Goal: Task Accomplishment & Management: Complete application form

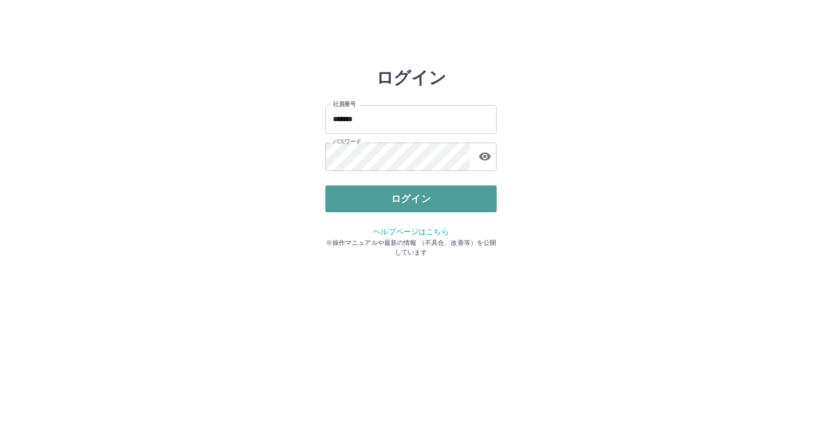
click at [389, 197] on button "ログイン" at bounding box center [411, 198] width 171 height 27
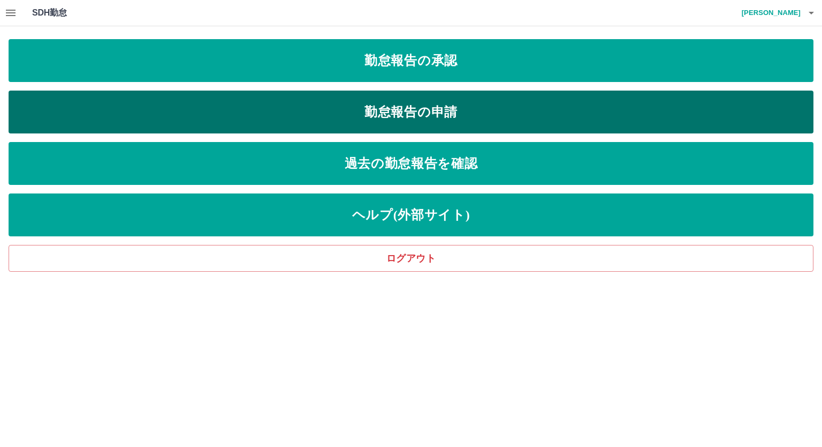
click at [328, 110] on link "勤怠報告の申請" at bounding box center [411, 111] width 805 height 43
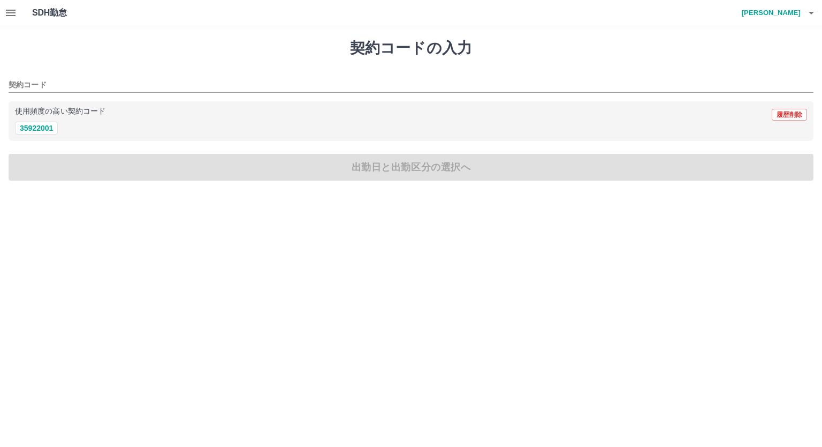
click at [13, 12] on icon "button" at bounding box center [11, 13] width 10 height 6
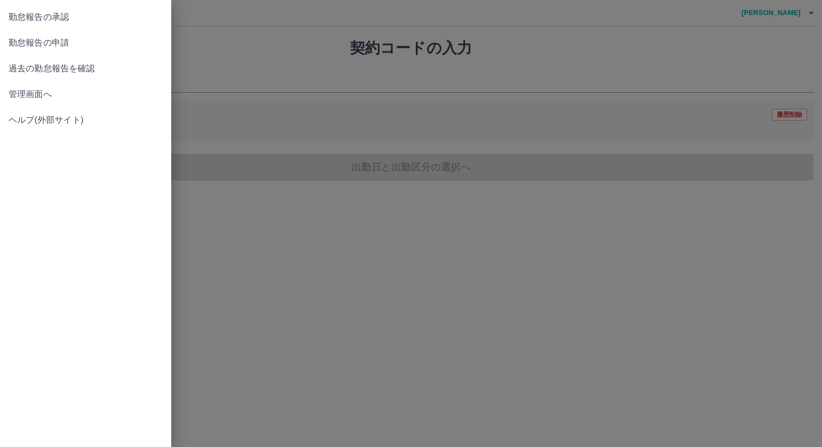
click at [34, 97] on span "管理画面へ" at bounding box center [86, 94] width 154 height 13
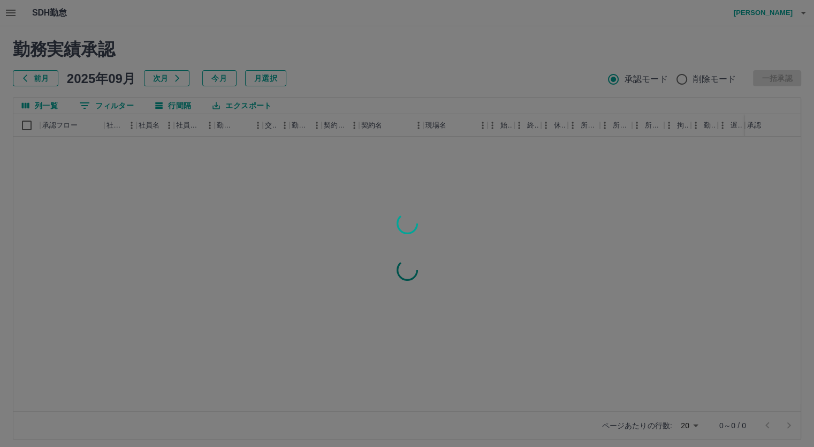
click at [110, 106] on div at bounding box center [407, 223] width 814 height 447
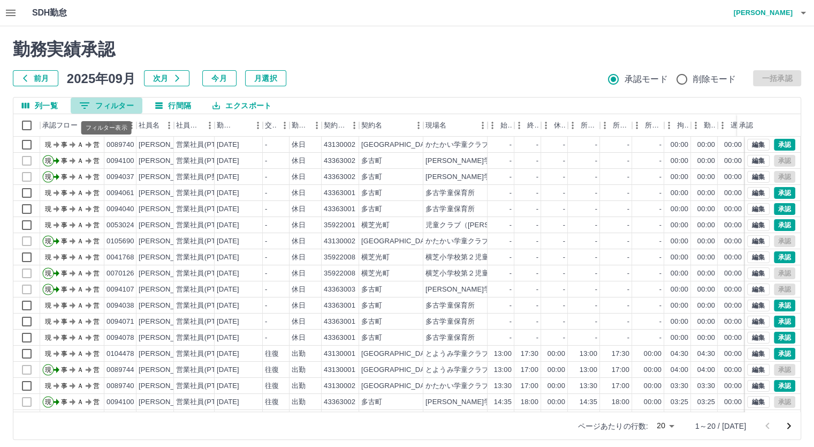
click at [109, 102] on button "0 フィルター" at bounding box center [107, 105] width 72 height 16
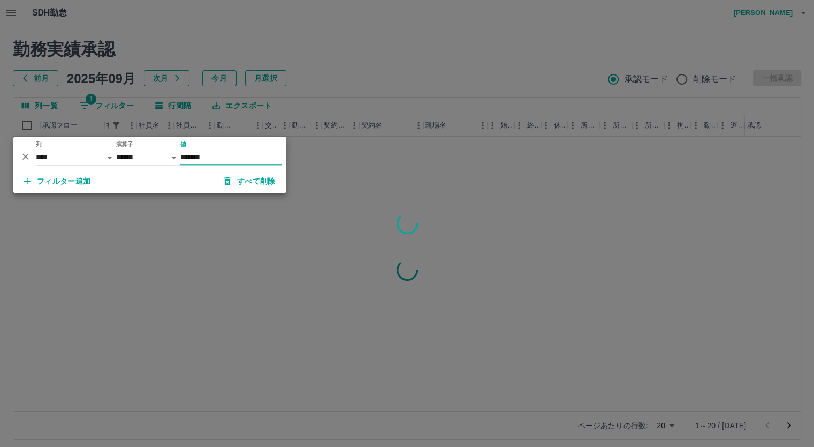
type input "*******"
click at [407, 67] on div at bounding box center [407, 223] width 814 height 447
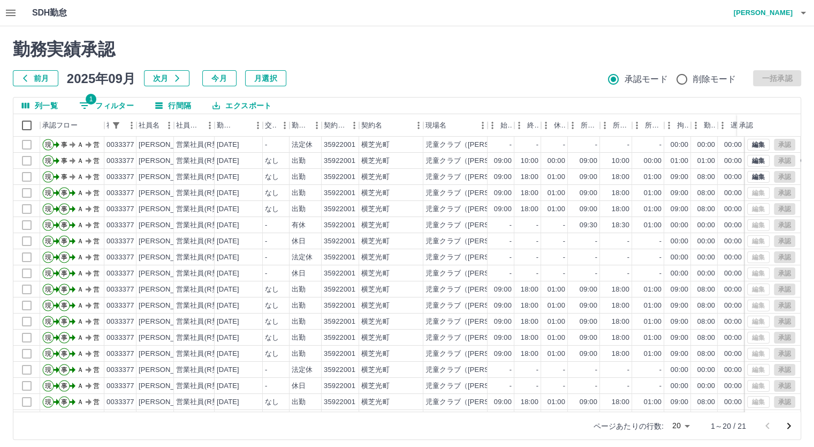
click at [13, 13] on icon "button" at bounding box center [11, 13] width 10 height 6
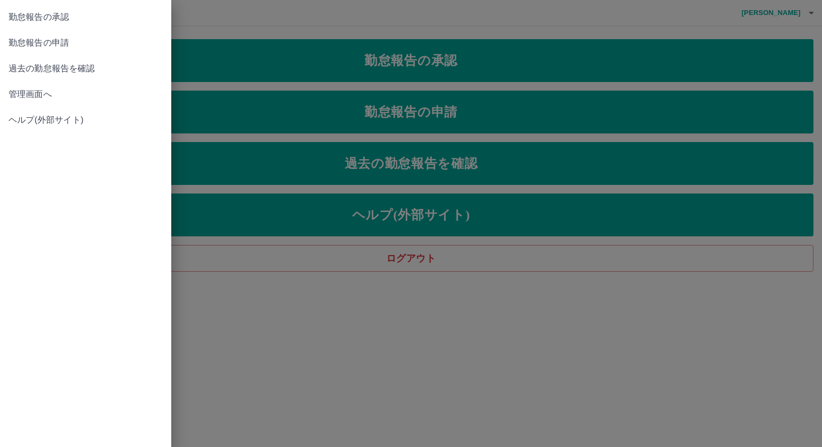
click at [360, 106] on div at bounding box center [411, 223] width 822 height 447
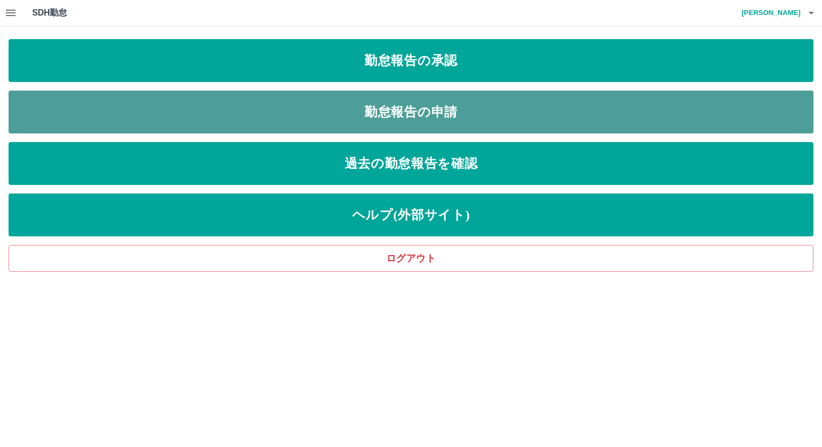
click at [346, 117] on link "勤怠報告の申請" at bounding box center [411, 111] width 805 height 43
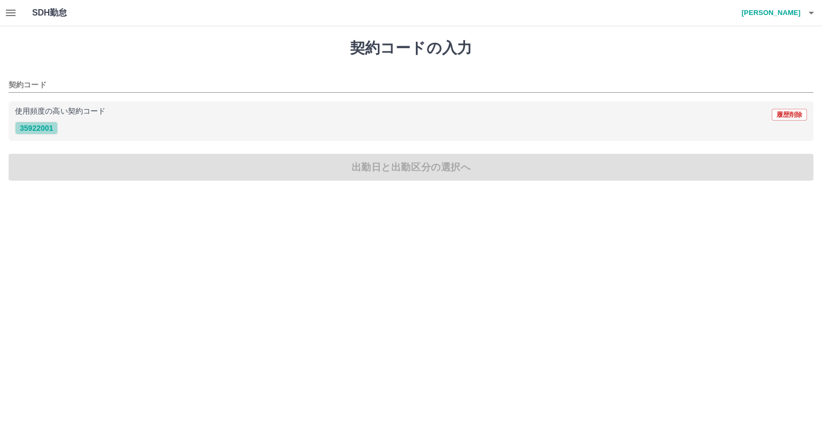
click at [48, 126] on button "35922001" at bounding box center [36, 128] width 43 height 13
type input "********"
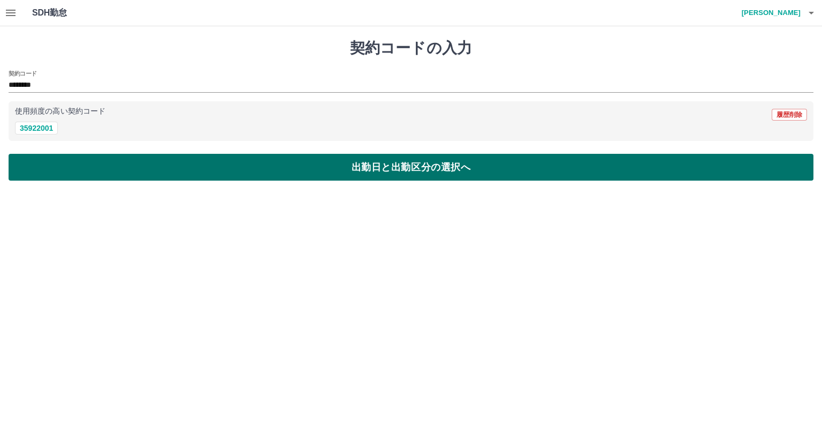
click at [183, 161] on button "出勤日と出勤区分の選択へ" at bounding box center [411, 167] width 805 height 27
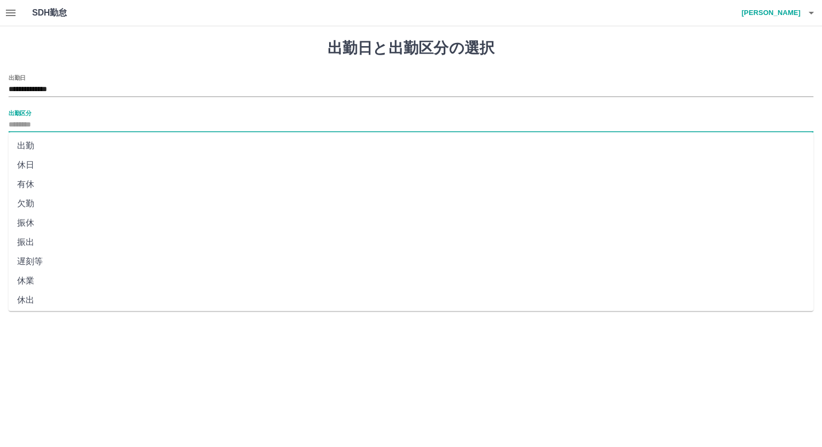
click at [74, 118] on input "出勤区分" at bounding box center [411, 124] width 805 height 13
click at [27, 141] on li "出勤" at bounding box center [411, 145] width 805 height 19
type input "**"
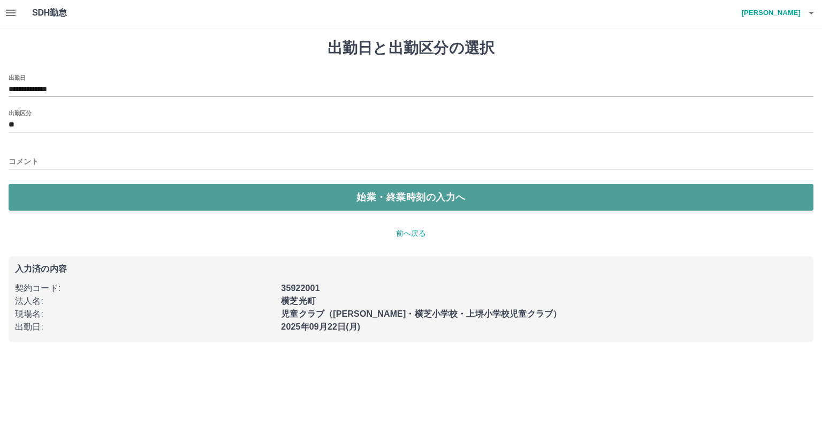
click at [214, 192] on button "始業・終業時刻の入力へ" at bounding box center [411, 197] width 805 height 27
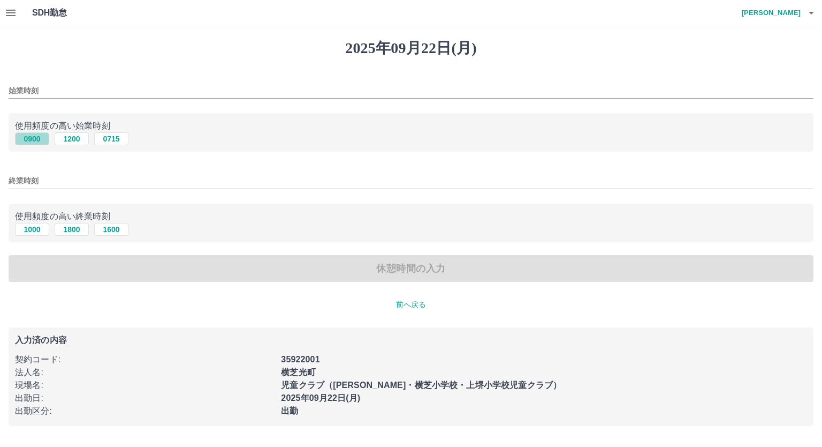
click at [30, 138] on button "0900" at bounding box center [32, 138] width 34 height 13
type input "****"
click at [78, 232] on button "1800" at bounding box center [72, 229] width 34 height 13
type input "****"
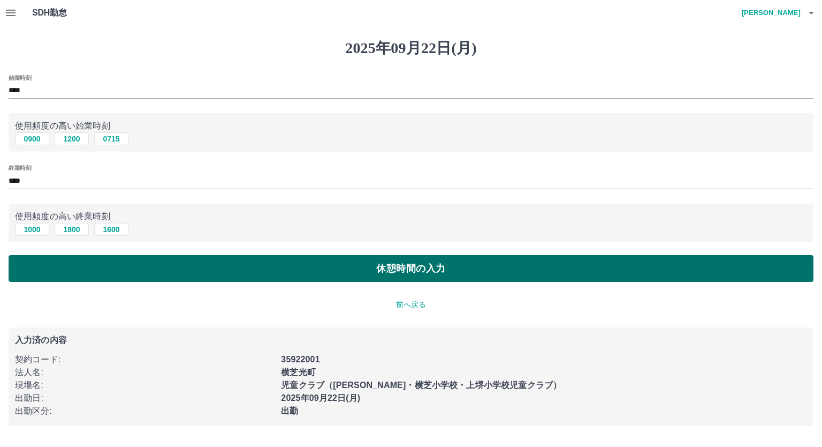
click at [283, 273] on button "休憩時間の入力" at bounding box center [411, 268] width 805 height 27
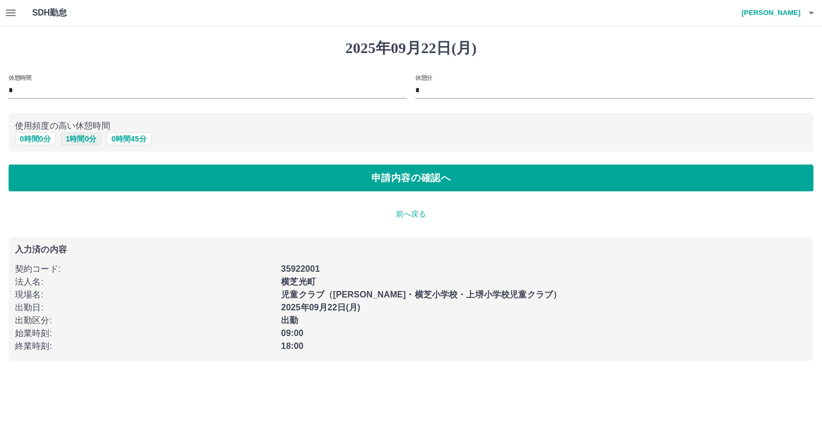
click at [79, 138] on button "1 時間 0 分" at bounding box center [81, 138] width 41 height 13
type input "*"
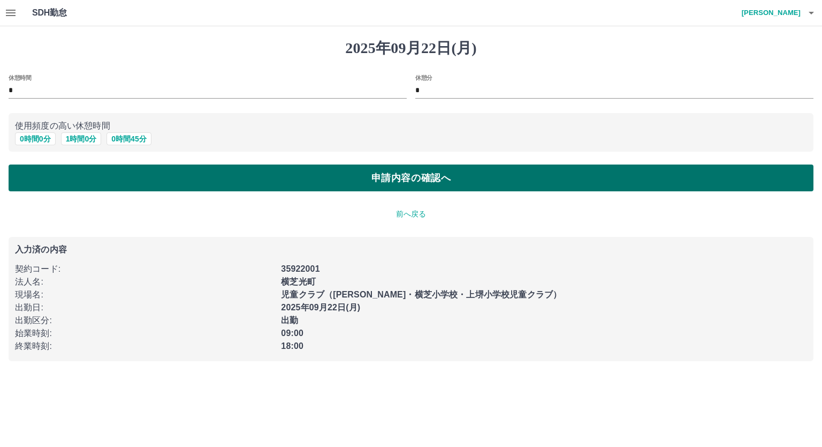
click at [356, 180] on button "申請内容の確認へ" at bounding box center [411, 177] width 805 height 27
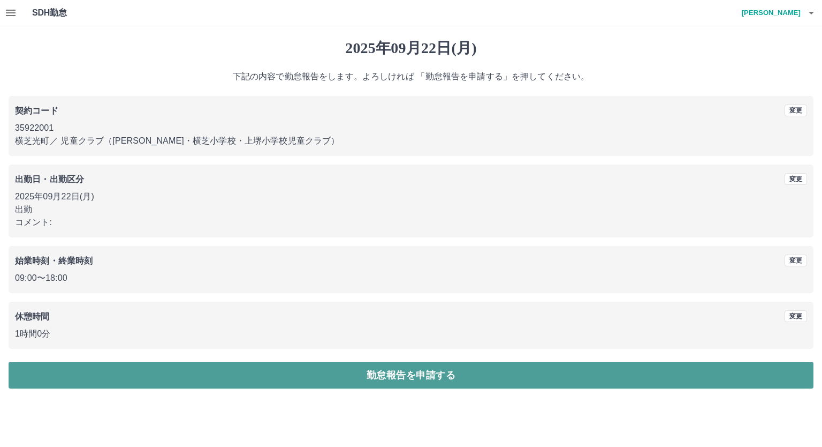
click at [360, 376] on button "勤怠報告を申請する" at bounding box center [411, 374] width 805 height 27
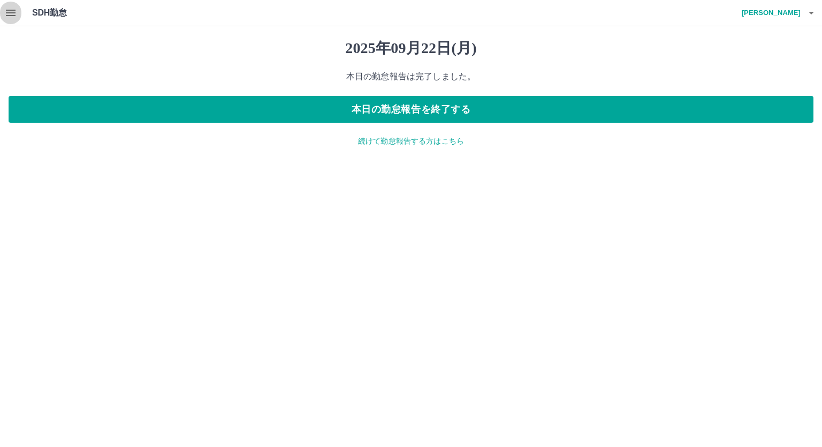
click at [12, 12] on icon "button" at bounding box center [10, 12] width 13 height 13
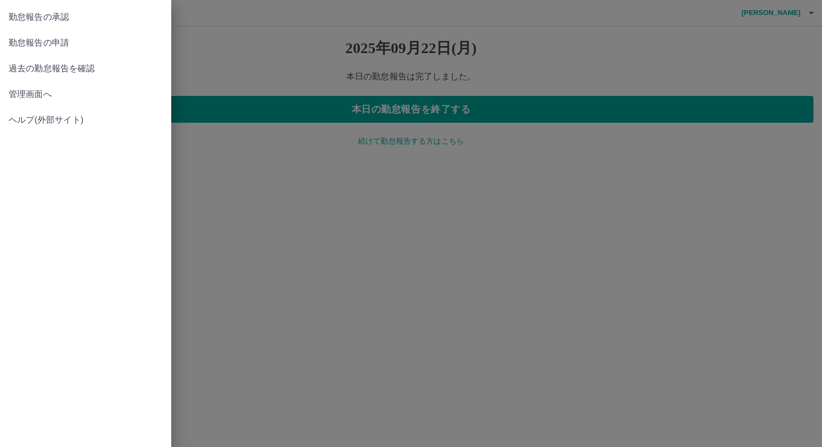
click at [33, 97] on span "管理画面へ" at bounding box center [86, 94] width 154 height 13
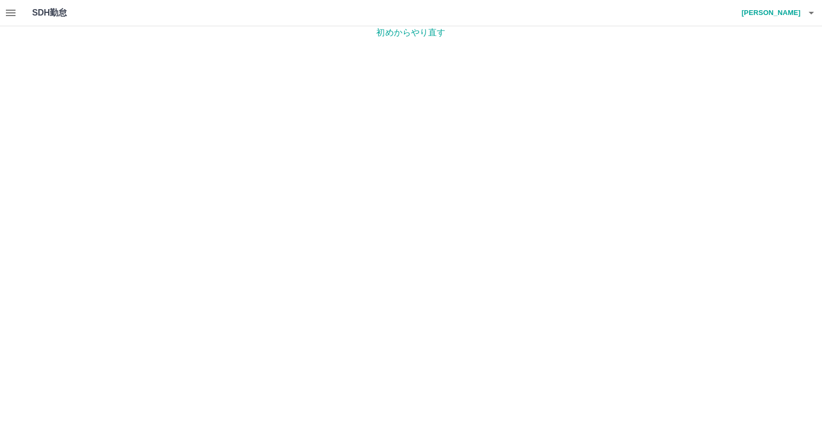
click at [389, 36] on p "初めからやり直す" at bounding box center [411, 32] width 822 height 13
click at [11, 13] on icon "button" at bounding box center [10, 12] width 13 height 13
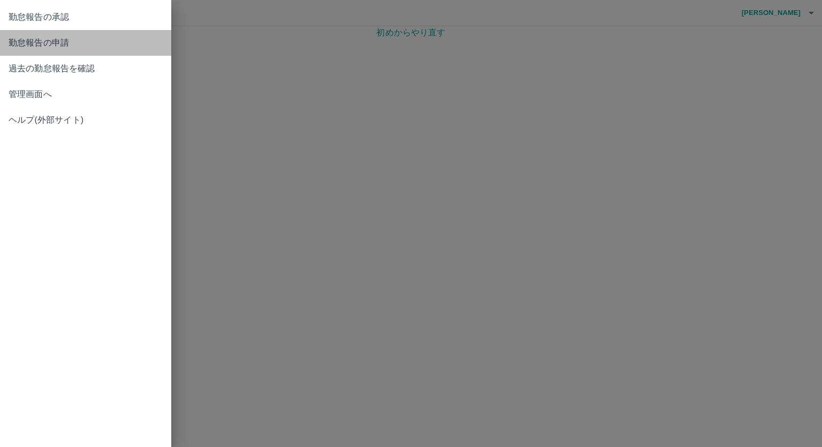
click at [51, 39] on span "勤怠報告の申請" at bounding box center [86, 42] width 154 height 13
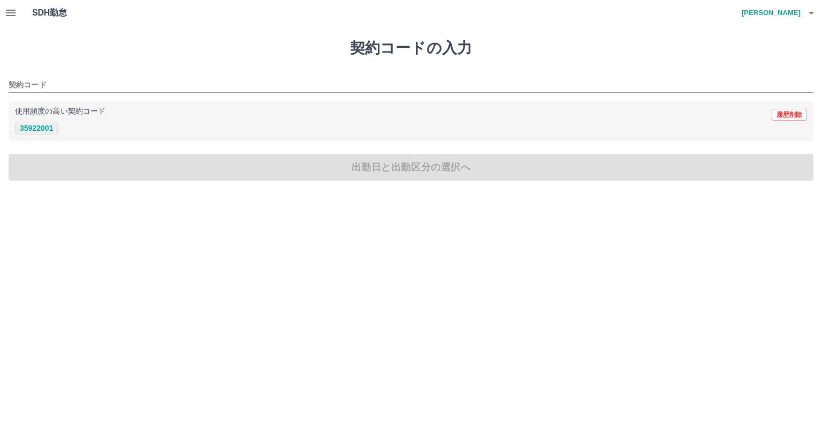
click at [50, 129] on button "35922001" at bounding box center [36, 128] width 43 height 13
type input "********"
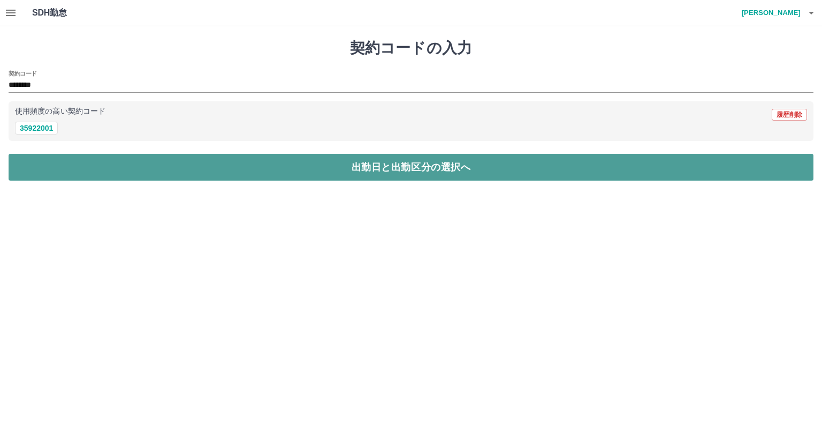
click at [314, 169] on button "出勤日と出勤区分の選択へ" at bounding box center [411, 167] width 805 height 27
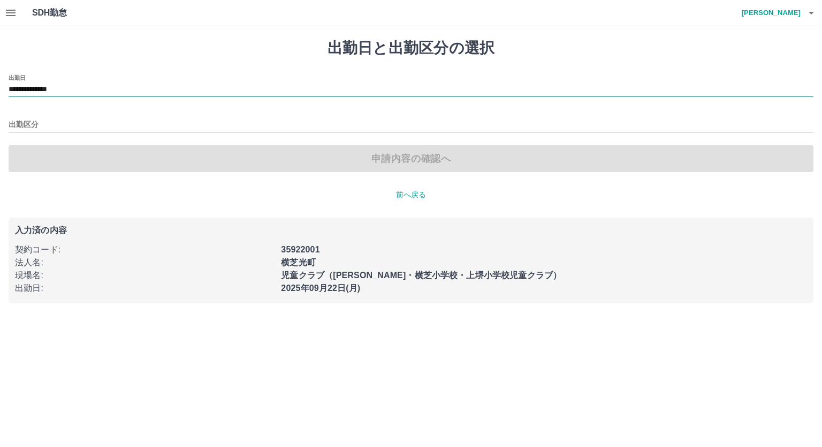
click at [139, 86] on input "**********" at bounding box center [411, 89] width 805 height 13
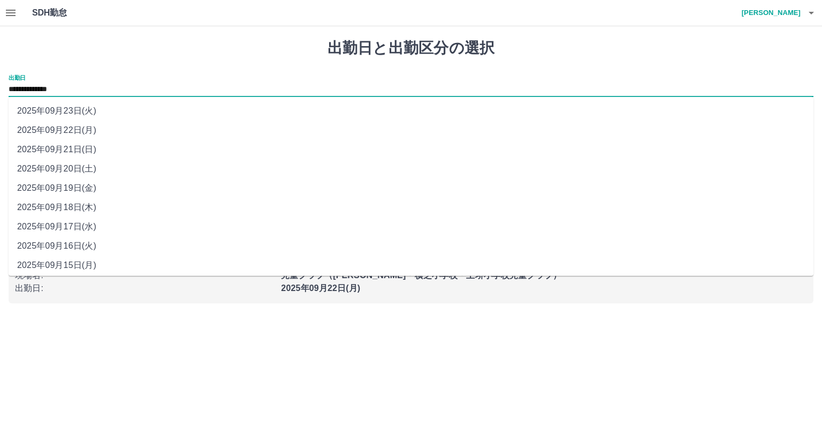
click at [73, 111] on li "2025年09月23日(火)" at bounding box center [411, 110] width 805 height 19
type input "**********"
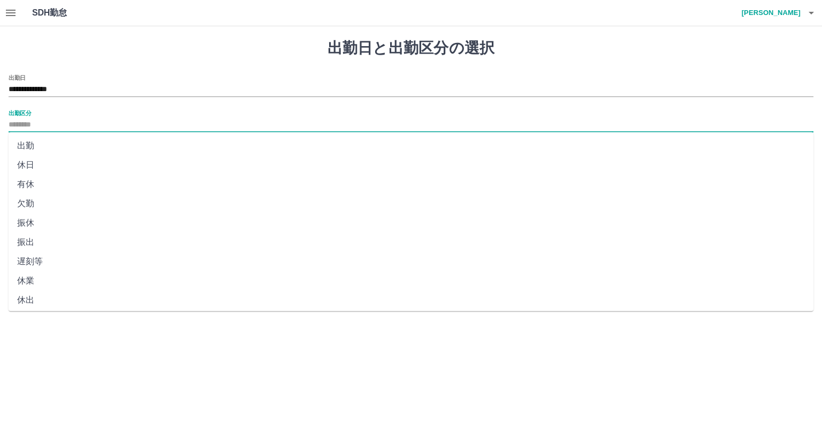
click at [49, 118] on input "出勤区分" at bounding box center [411, 124] width 805 height 13
click at [32, 162] on li "休日" at bounding box center [411, 164] width 805 height 19
type input "**"
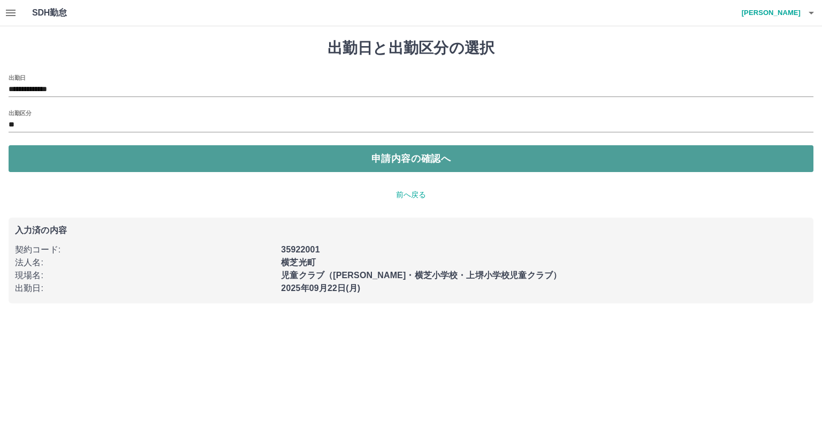
click at [240, 158] on button "申請内容の確認へ" at bounding box center [411, 158] width 805 height 27
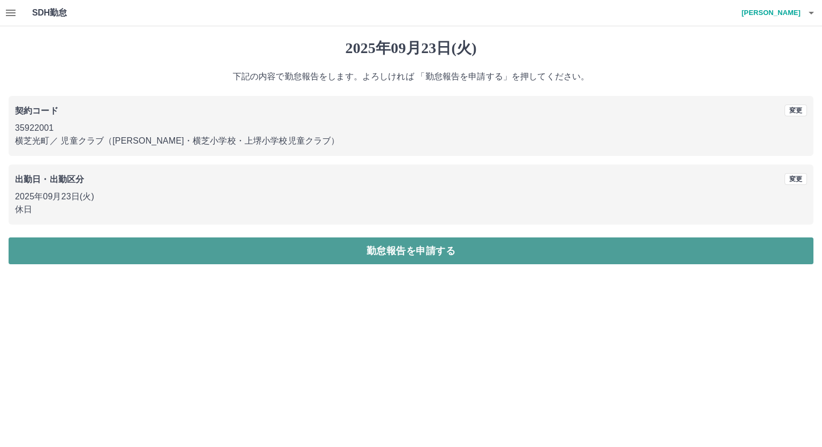
click at [188, 247] on button "勤怠報告を申請する" at bounding box center [411, 250] width 805 height 27
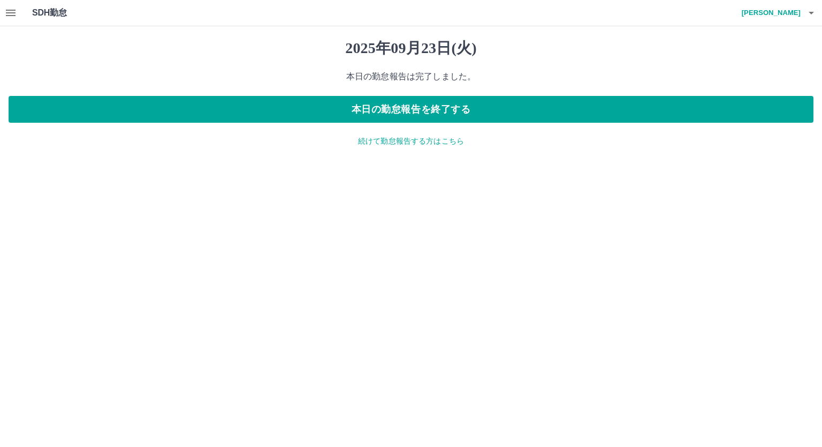
click at [14, 11] on icon "button" at bounding box center [10, 12] width 13 height 13
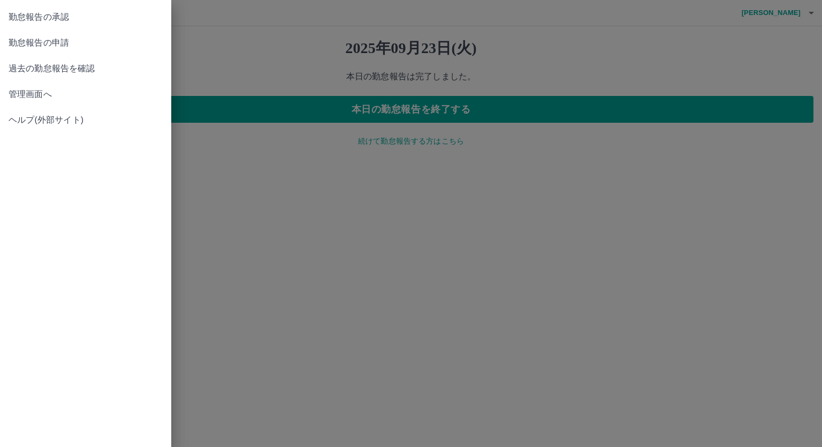
click at [40, 92] on span "管理画面へ" at bounding box center [86, 94] width 154 height 13
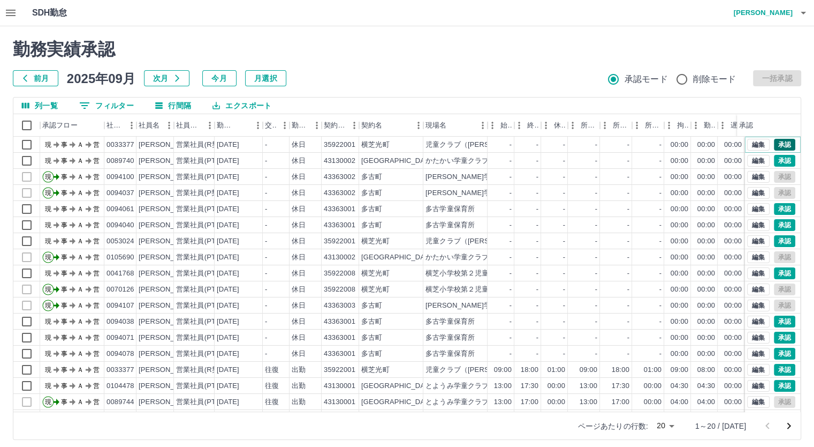
click at [777, 140] on button "承認" at bounding box center [784, 145] width 21 height 12
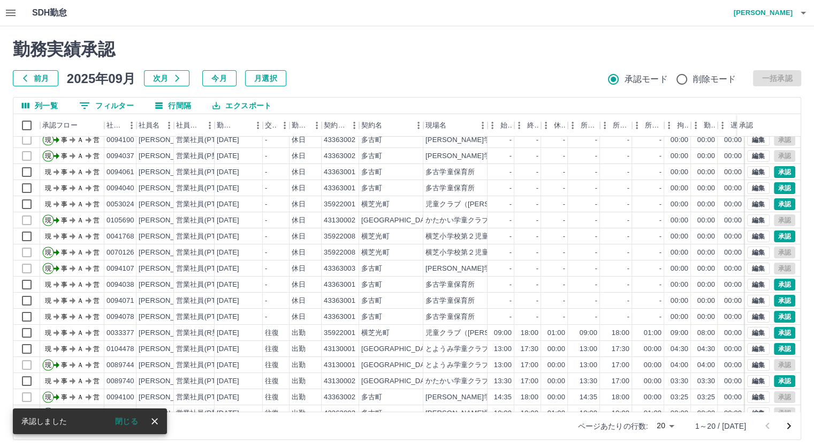
scroll to position [54, 0]
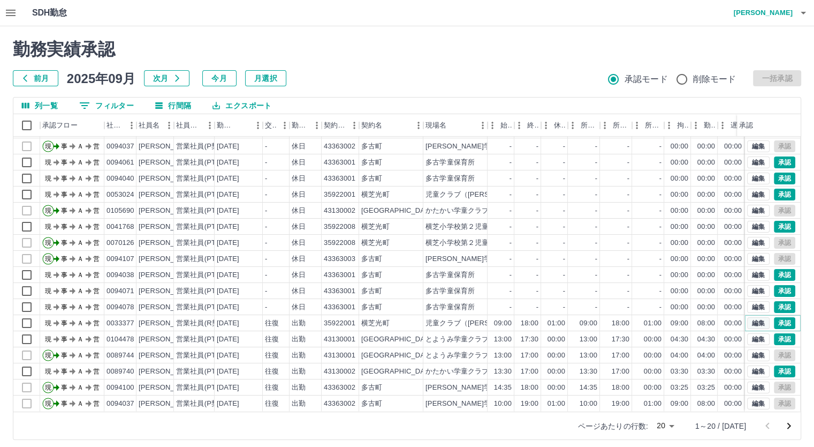
click at [751, 317] on button "編集" at bounding box center [758, 323] width 22 height 12
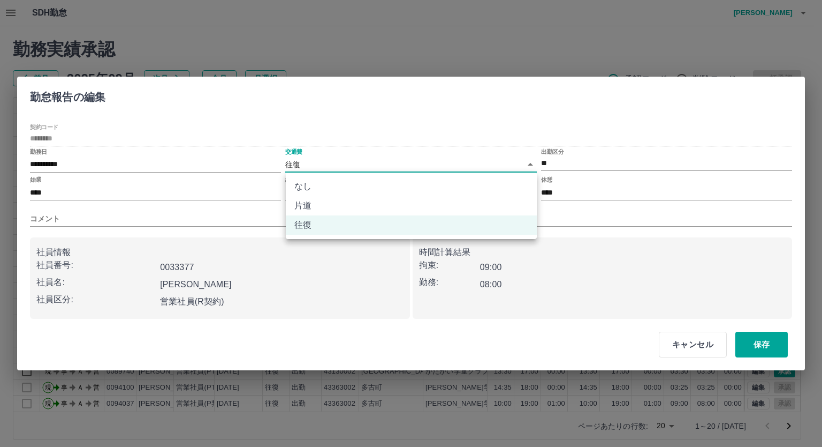
click at [532, 163] on body "SDH勤怠 [PERSON_NAME] 勤務実績承認 前月 [DATE] 次月 今月 月選択 承認モード 削除モード 一括承認 列一覧 0 フィルター 行間隔…" at bounding box center [411, 226] width 822 height 452
click at [449, 187] on li "なし" at bounding box center [411, 186] width 251 height 19
type input "****"
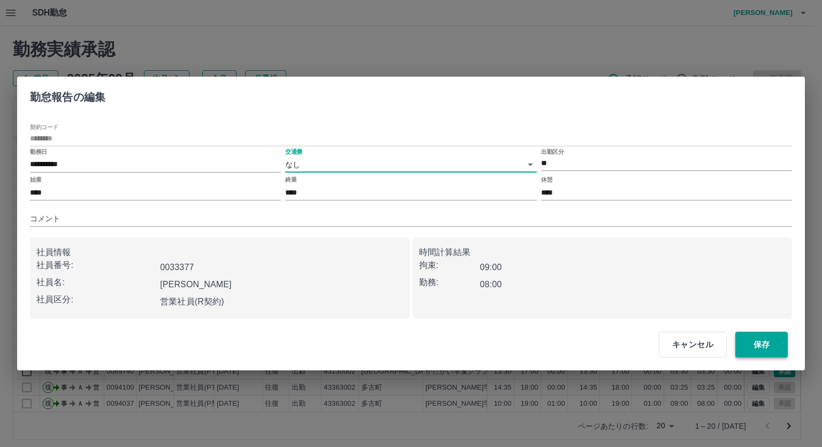
click at [762, 341] on button "保存" at bounding box center [762, 344] width 52 height 26
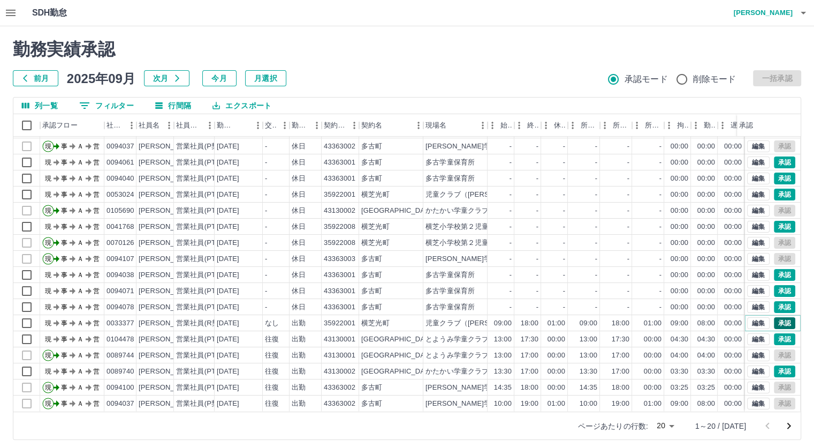
click at [780, 317] on button "承認" at bounding box center [784, 323] width 21 height 12
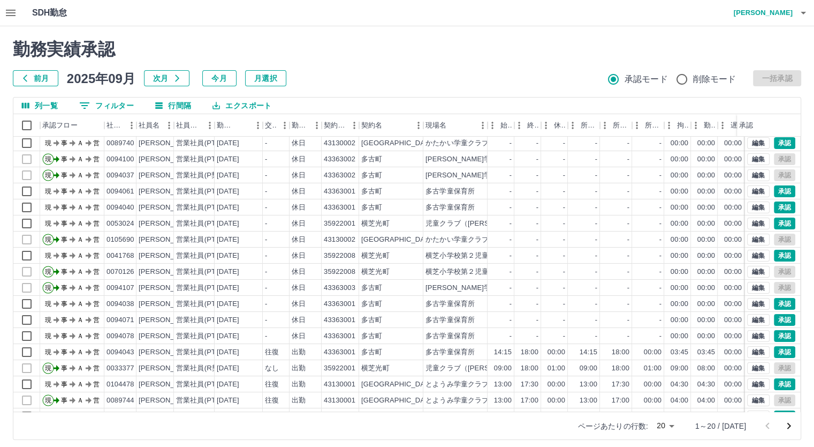
scroll to position [0, 0]
